Goal: Task Accomplishment & Management: Manage account settings

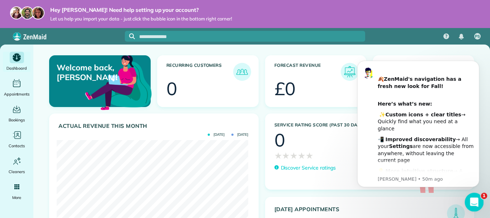
click at [474, 198] on icon "Open Intercom Messenger" at bounding box center [473, 201] width 12 height 12
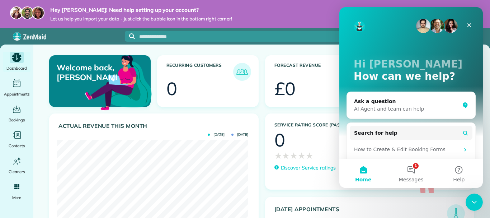
click at [17, 58] on icon "Main" at bounding box center [16, 57] width 11 height 11
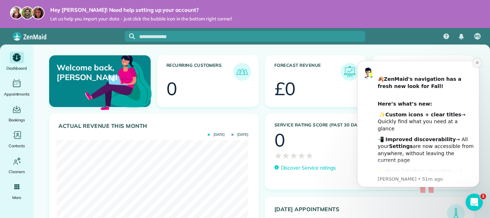
click at [477, 61] on icon "Dismiss notification" at bounding box center [477, 63] width 4 height 4
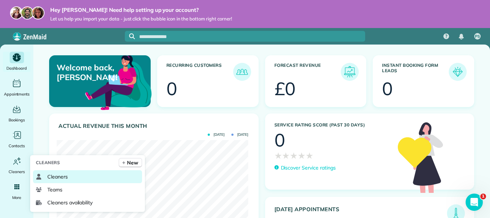
click at [58, 176] on span "Cleaners" at bounding box center [57, 176] width 20 height 7
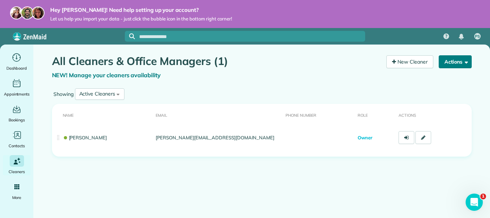
click at [464, 61] on span "button" at bounding box center [464, 61] width 5 height 5
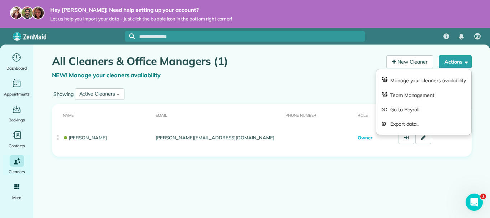
click at [307, 60] on h1 "All Cleaners & Office Managers (1)" at bounding box center [216, 61] width 329 height 12
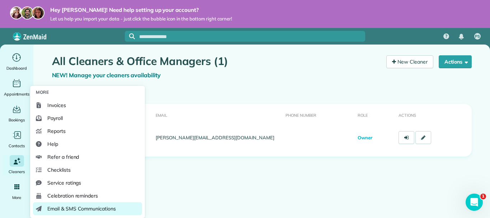
click at [90, 209] on span "Email & SMS Communications" at bounding box center [81, 208] width 68 height 7
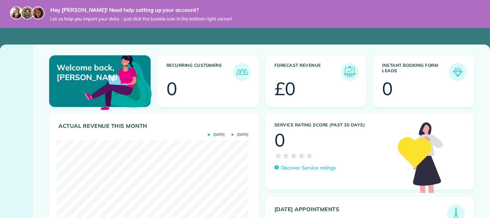
scroll to position [358354, 358247]
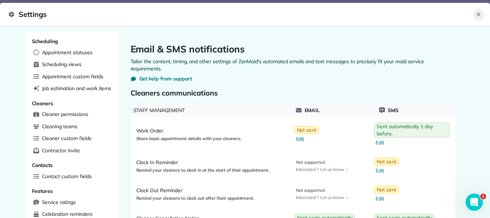
click at [479, 13] on icon "Close" at bounding box center [478, 15] width 4 height 4
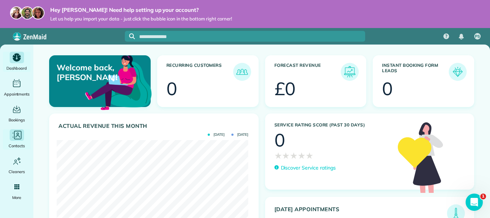
click at [18, 134] on icon "Main" at bounding box center [16, 135] width 11 height 11
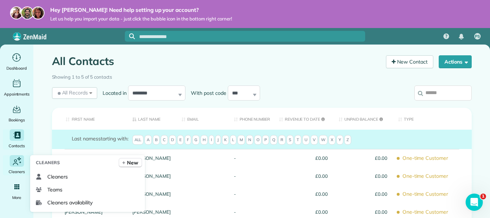
click at [20, 164] on icon "Main" at bounding box center [16, 160] width 11 height 11
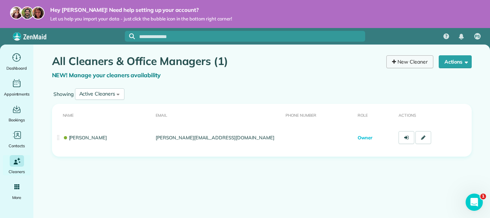
click at [398, 62] on link "New Cleaner" at bounding box center [409, 61] width 47 height 13
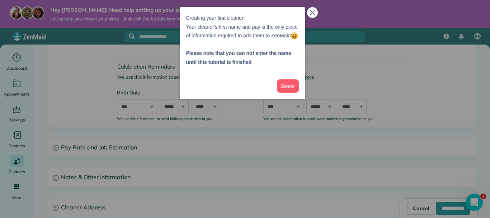
click at [313, 14] on icon "close," at bounding box center [312, 12] width 5 height 5
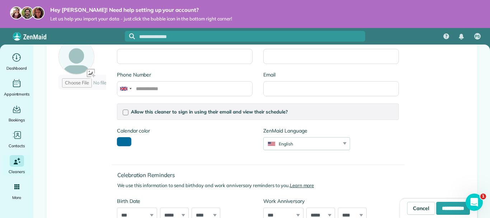
scroll to position [72, 0]
click at [293, 143] on div "English" at bounding box center [301, 143] width 77 height 6
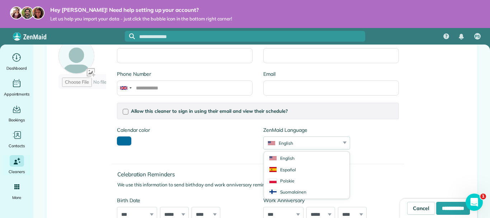
click at [229, 138] on div "Calendar color *******" at bounding box center [184, 139] width 146 height 26
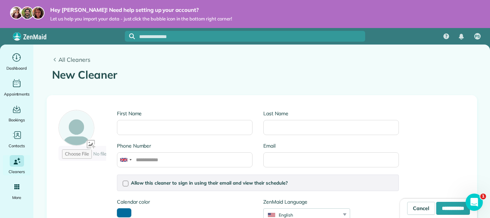
click at [66, 60] on span "All Cleaners" at bounding box center [264, 59] width 413 height 9
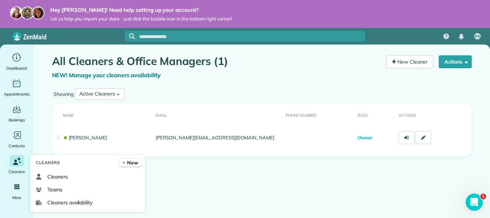
click at [14, 158] on icon "Main" at bounding box center [17, 161] width 10 height 10
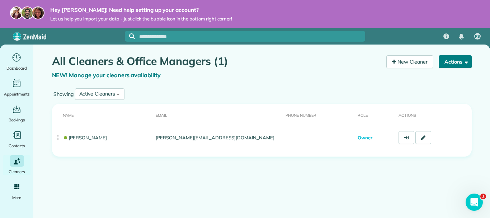
click at [466, 61] on span "button" at bounding box center [464, 61] width 5 height 5
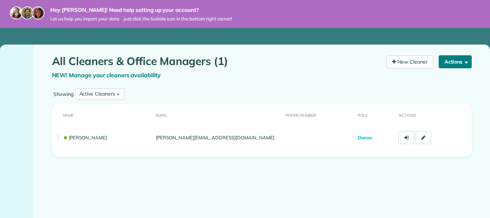
click at [468, 63] on button "Actions" at bounding box center [454, 61] width 33 height 13
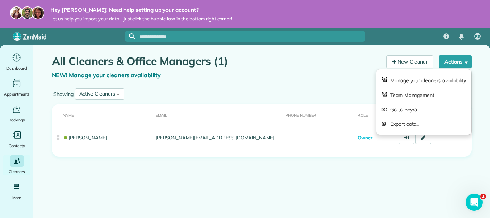
click at [294, 105] on th "Phone number" at bounding box center [318, 115] width 72 height 22
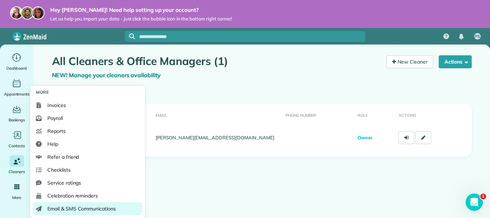
click at [82, 205] on span "Email & SMS Communications" at bounding box center [81, 208] width 68 height 7
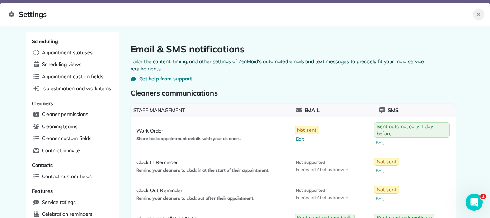
click at [478, 12] on icon "Close" at bounding box center [478, 14] width 6 height 6
